Goal: Information Seeking & Learning: Learn about a topic

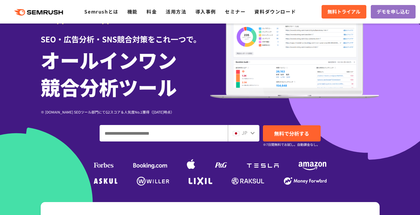
scroll to position [88, 0]
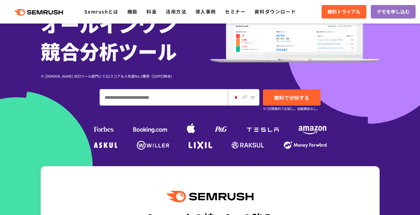
click at [247, 96] on div "JP" at bounding box center [242, 97] width 19 height 8
click at [251, 98] on icon at bounding box center [252, 97] width 5 height 5
click at [238, 97] on img at bounding box center [236, 97] width 6 height 5
click at [203, 95] on input "ドメイン、キーワードまたはURLを入力してください" at bounding box center [164, 98] width 128 height 16
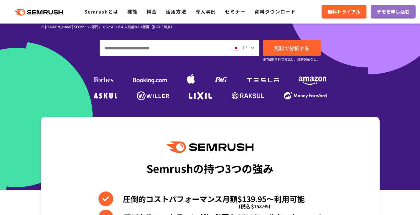
scroll to position [206, 0]
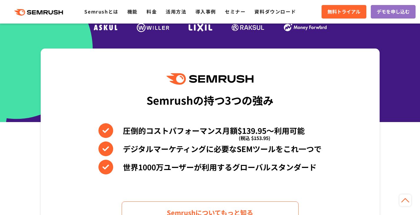
click at [189, 99] on div "Semrushの持つ3つの強み" at bounding box center [209, 100] width 127 height 22
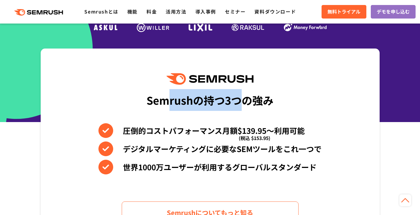
drag, startPoint x: 181, startPoint y: 96, endPoint x: 249, endPoint y: 100, distance: 69.0
click at [249, 100] on div "Semrushの持つ3つの強み" at bounding box center [209, 100] width 127 height 22
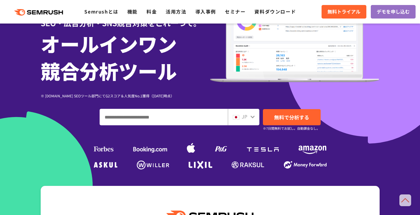
scroll to position [59, 0]
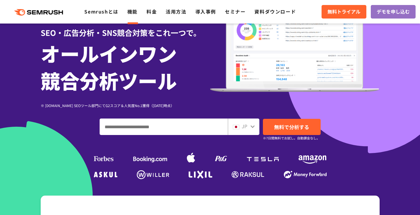
click at [135, 14] on link "機能" at bounding box center [132, 11] width 10 height 7
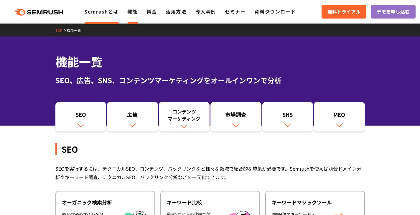
click at [94, 10] on link "Semrushとは" at bounding box center [101, 11] width 34 height 7
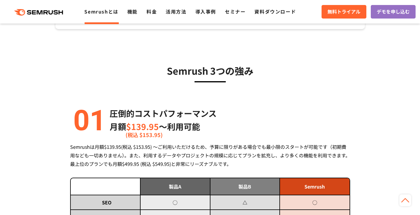
scroll to position [177, 0]
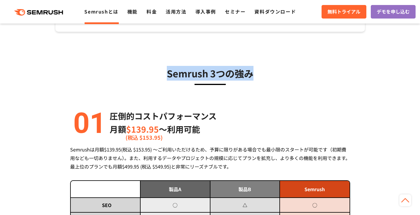
drag, startPoint x: 167, startPoint y: 71, endPoint x: 263, endPoint y: 72, distance: 95.4
click at [263, 72] on h3 "Semrush 3つの強み" at bounding box center [210, 73] width 280 height 15
click at [231, 72] on h3 "Semrush 3つの強み" at bounding box center [210, 73] width 280 height 15
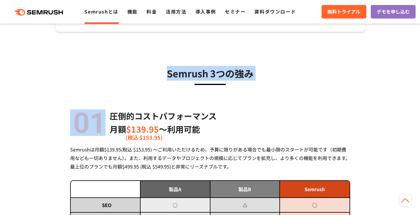
click at [231, 72] on h3 "Semrush 3つの強み" at bounding box center [210, 73] width 280 height 15
click at [225, 72] on h3 "Semrush 3つの強み" at bounding box center [210, 73] width 280 height 15
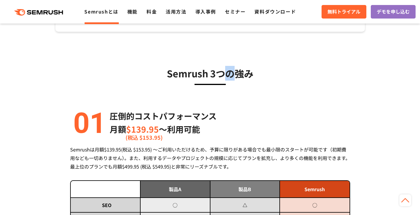
click at [225, 72] on h3 "Semrush 3つの強み" at bounding box center [210, 73] width 280 height 15
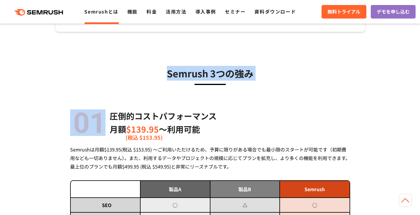
click at [225, 72] on h3 "Semrush 3つの強み" at bounding box center [210, 73] width 280 height 15
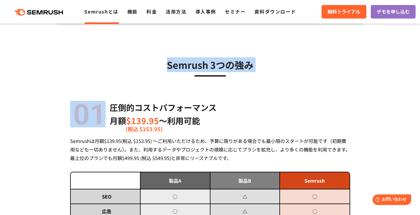
scroll to position [88, 0]
